Goal: Transaction & Acquisition: Purchase product/service

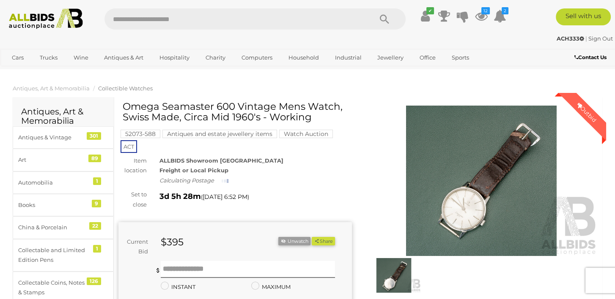
scroll to position [211, 0]
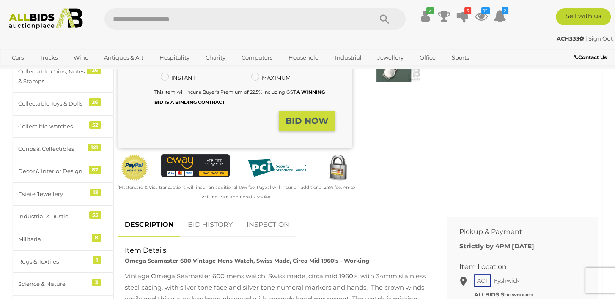
click at [197, 215] on link "BID HISTORY" at bounding box center [209, 225] width 57 height 25
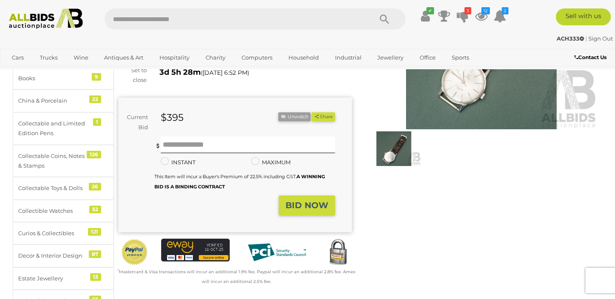
scroll to position [0, 0]
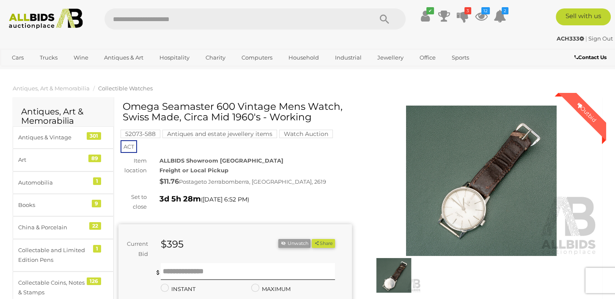
click at [469, 214] on img at bounding box center [480, 181] width 233 height 150
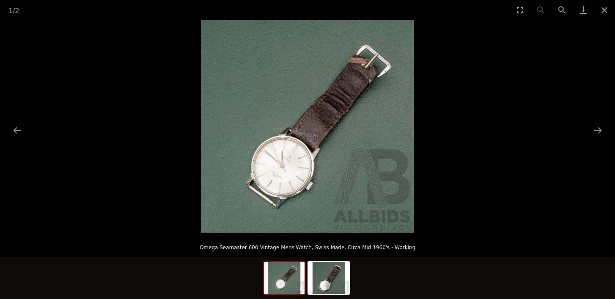
click at [339, 194] on img at bounding box center [307, 126] width 213 height 213
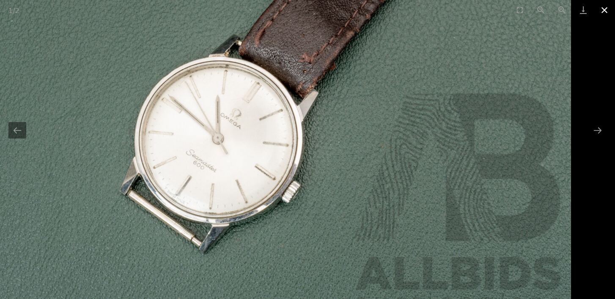
click at [606, 11] on button "Close gallery" at bounding box center [603, 10] width 21 height 20
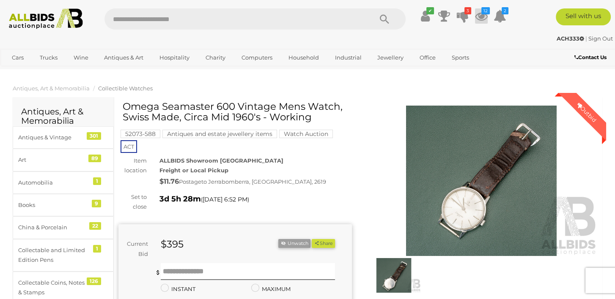
click at [481, 14] on icon "12" at bounding box center [485, 10] width 8 height 7
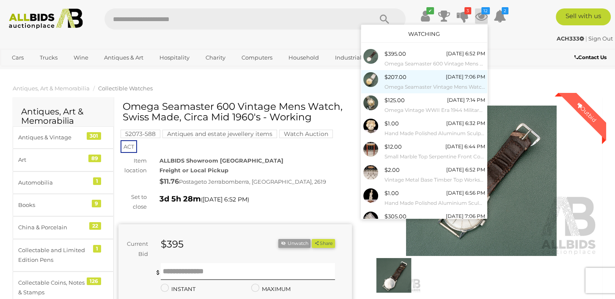
click at [390, 77] on span "$207.00" at bounding box center [395, 77] width 22 height 7
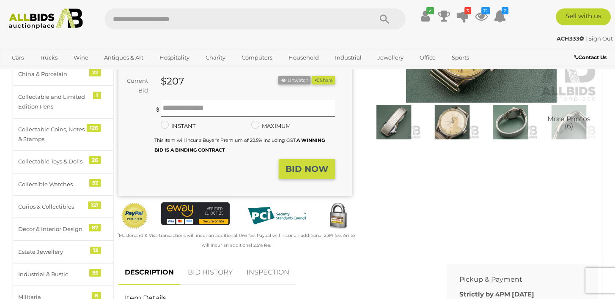
scroll to position [211, 0]
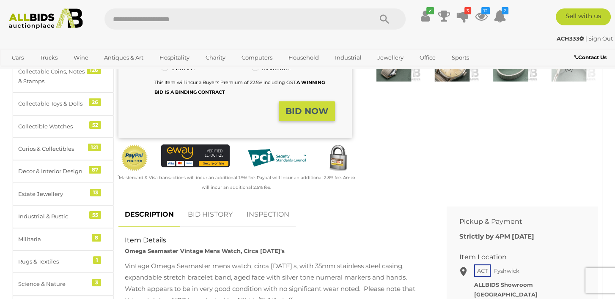
click at [199, 215] on link "BID HISTORY" at bounding box center [209, 214] width 57 height 25
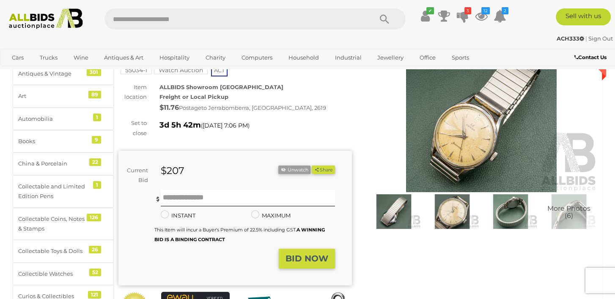
scroll to position [0, 0]
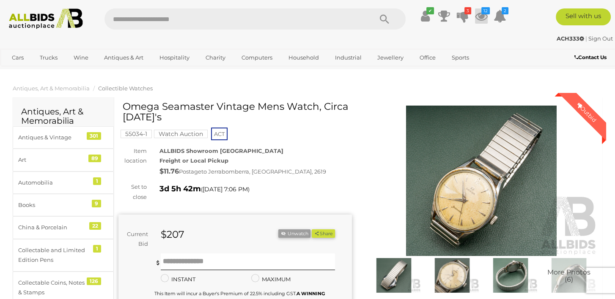
click at [480, 15] on icon at bounding box center [481, 15] width 13 height 15
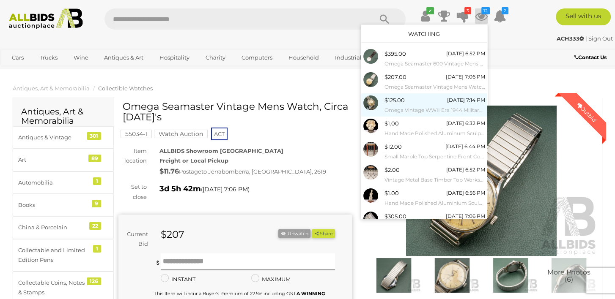
click at [389, 106] on small "Omega Vintage WWII Era 1944 Military Watch, Manual Winding - Working" at bounding box center [434, 110] width 101 height 9
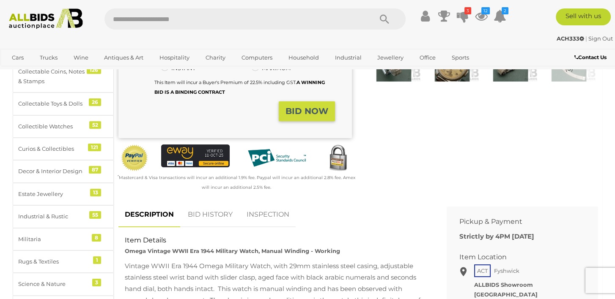
scroll to position [211, 0]
click at [222, 215] on link "BID HISTORY" at bounding box center [209, 214] width 57 height 25
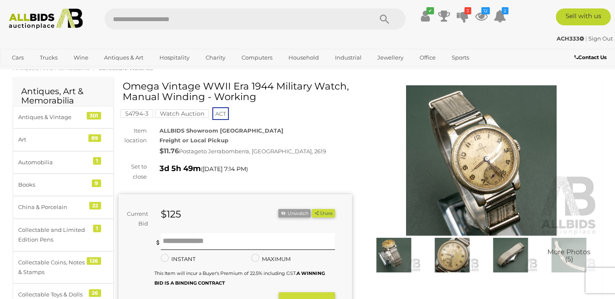
scroll to position [0, 0]
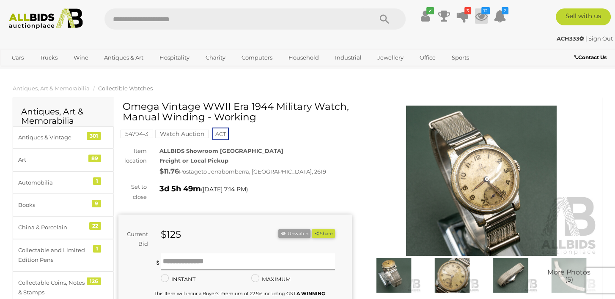
click at [484, 15] on icon at bounding box center [481, 15] width 13 height 15
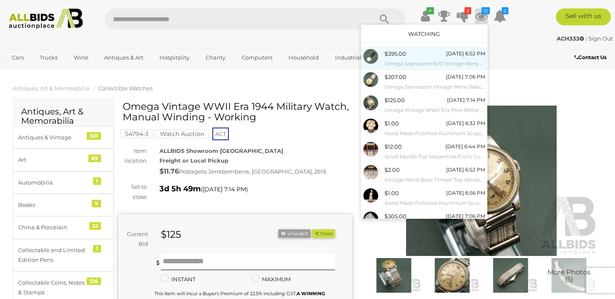
click at [392, 56] on span "$395.00" at bounding box center [395, 53] width 22 height 7
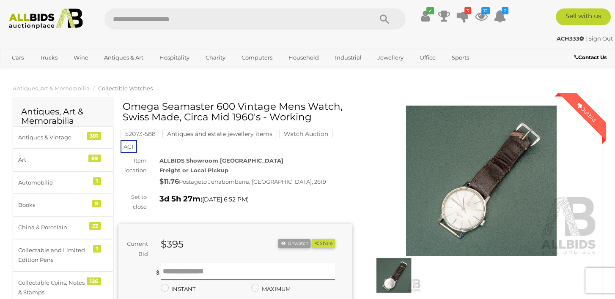
scroll to position [85, 0]
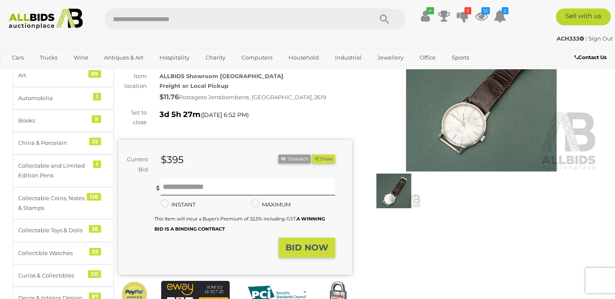
click at [454, 127] on img at bounding box center [480, 96] width 233 height 150
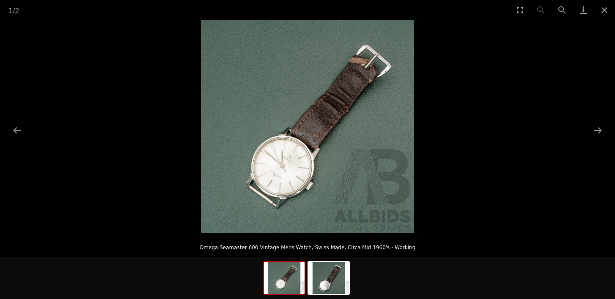
click at [328, 178] on img at bounding box center [307, 126] width 213 height 213
click at [318, 180] on img at bounding box center [307, 126] width 213 height 213
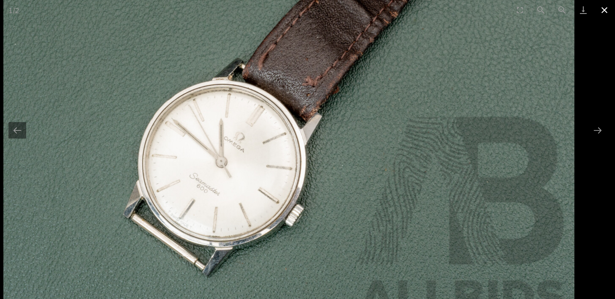
click at [604, 9] on button "Close gallery" at bounding box center [603, 10] width 21 height 20
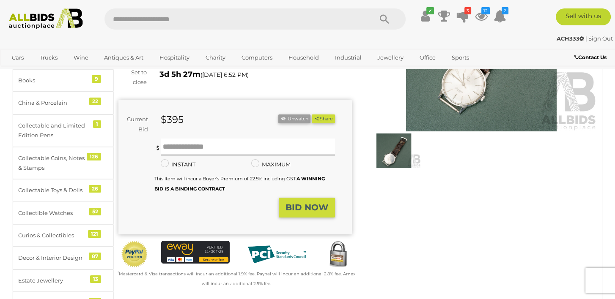
scroll to position [42, 0]
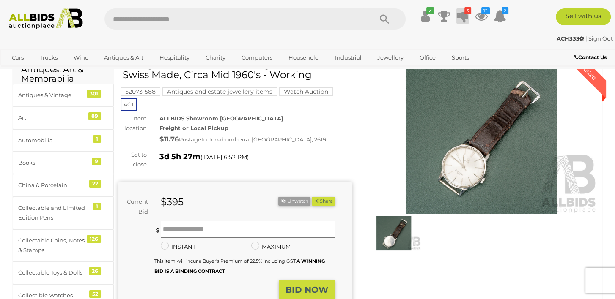
click at [461, 12] on icon at bounding box center [462, 15] width 12 height 15
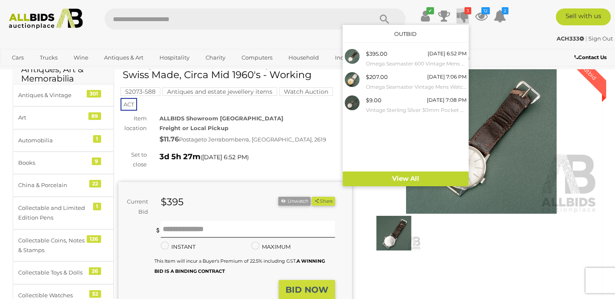
click at [485, 40] on div "ACH333 | Sign Out" at bounding box center [307, 39] width 610 height 10
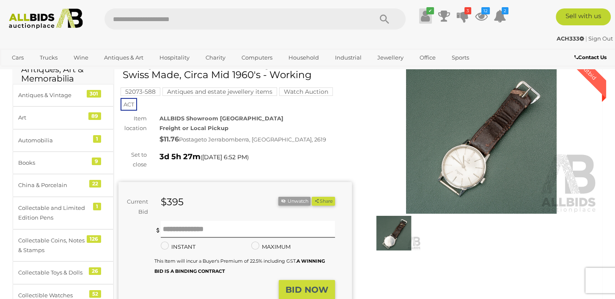
click at [423, 14] on icon at bounding box center [425, 15] width 9 height 15
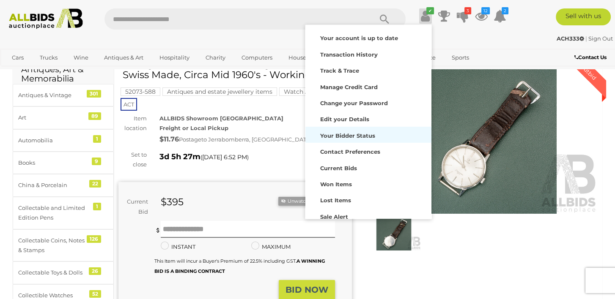
scroll to position [38, 0]
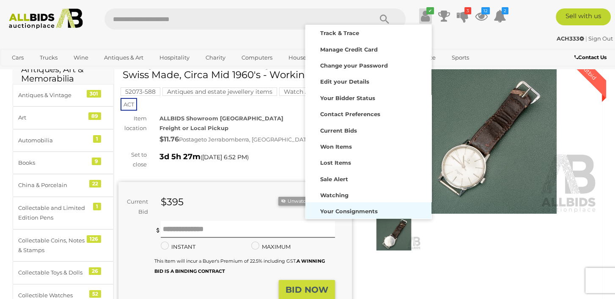
click at [358, 210] on strong "Your Consignments" at bounding box center [348, 211] width 57 height 7
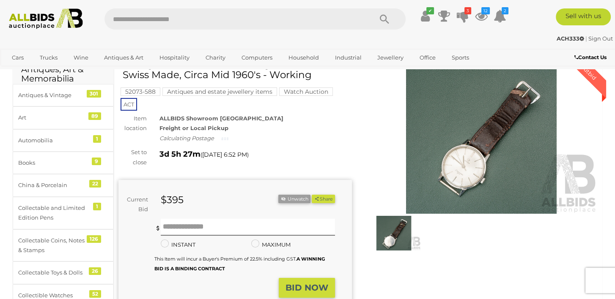
scroll to position [42, 0]
